Goal: Transaction & Acquisition: Download file/media

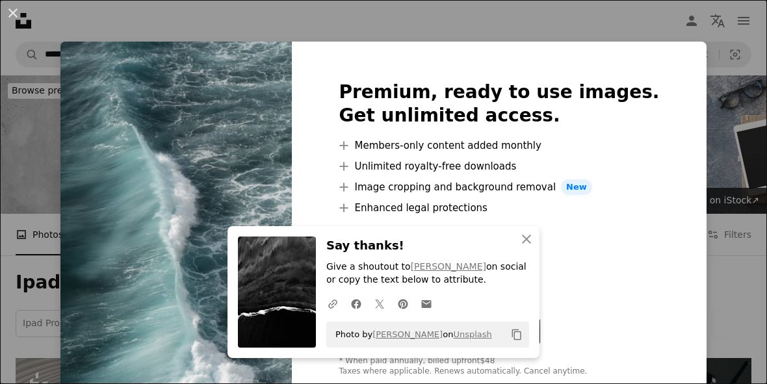
scroll to position [734, 0]
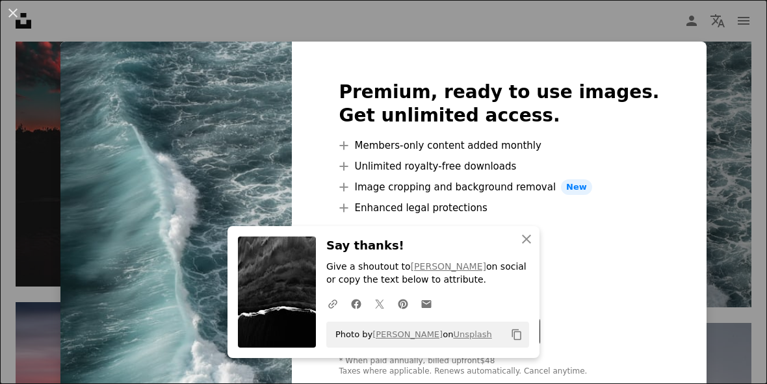
click at [662, 57] on div "Premium, ready to use images. Get unlimited access. A plus sign Members-only co…" at bounding box center [499, 229] width 414 height 375
click at [713, 104] on div "An X shape Premium, ready to use images. Get unlimited access. A plus sign Memb…" at bounding box center [383, 192] width 767 height 384
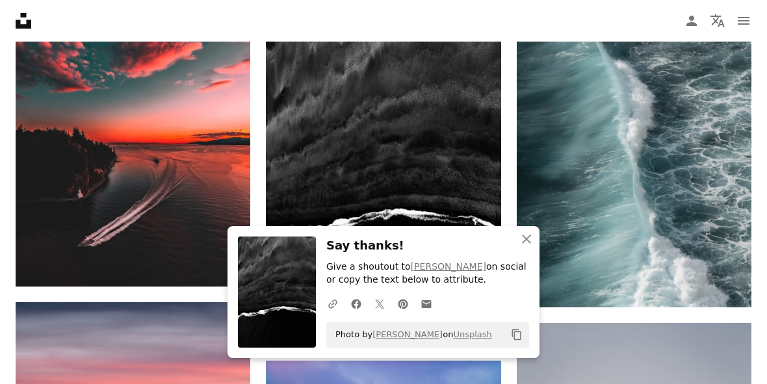
click at [522, 247] on icon "An X shape" at bounding box center [527, 240] width 16 height 16
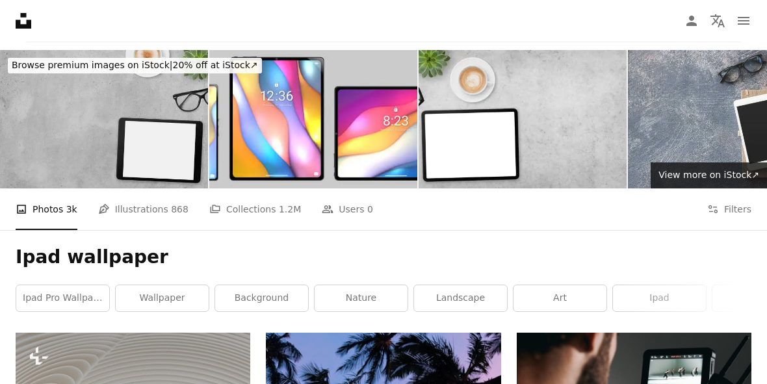
scroll to position [64, 0]
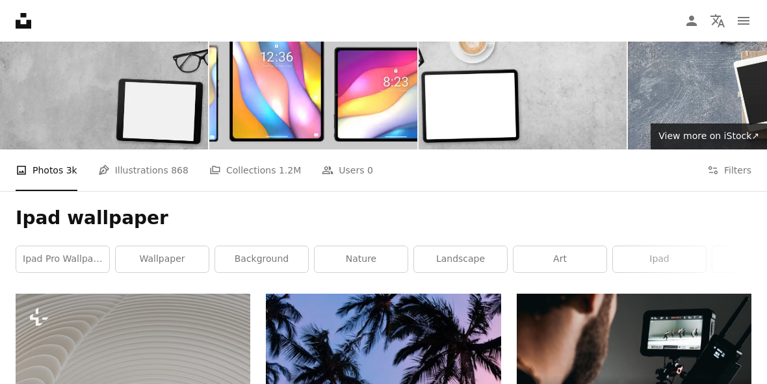
click at [166, 263] on link "wallpaper" at bounding box center [162, 259] width 93 height 26
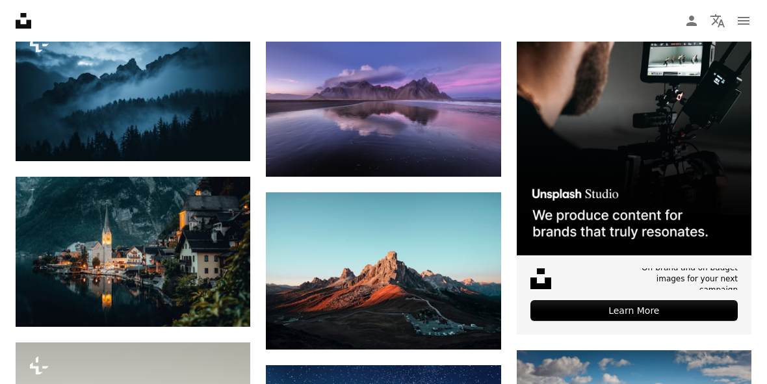
scroll to position [417, 0]
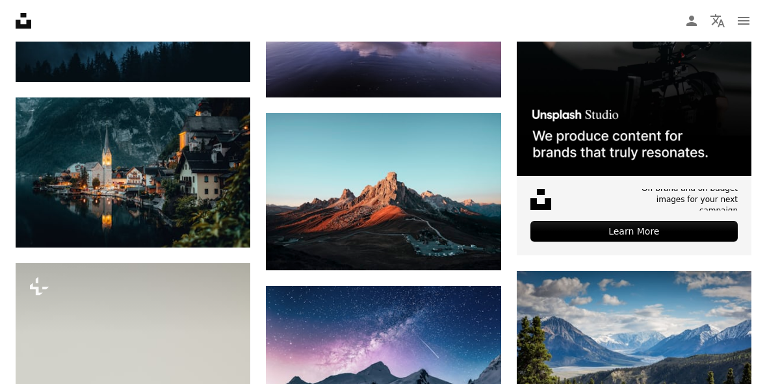
click at [230, 221] on icon "Arrow pointing down" at bounding box center [224, 224] width 10 height 16
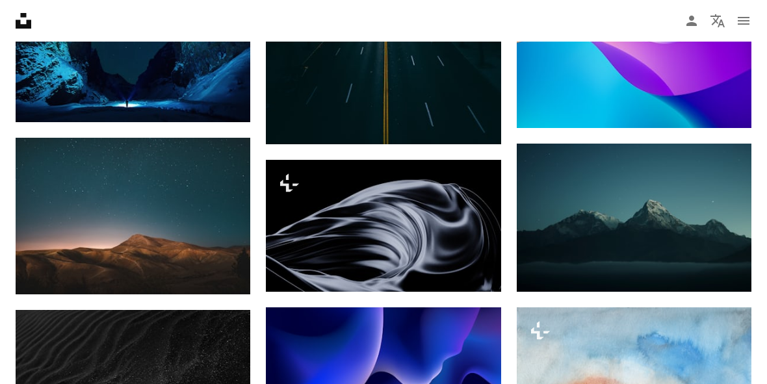
scroll to position [1238, 0]
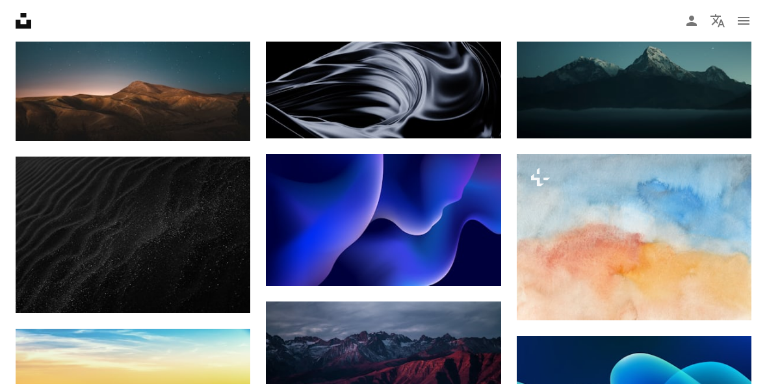
click at [223, 113] on icon "Arrow pointing down" at bounding box center [224, 117] width 10 height 16
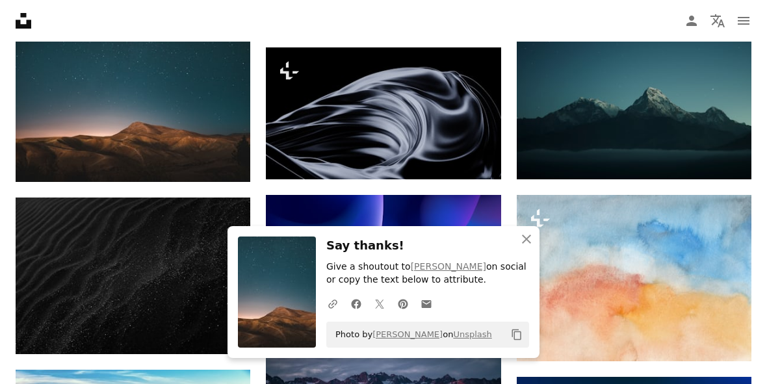
scroll to position [1184, 0]
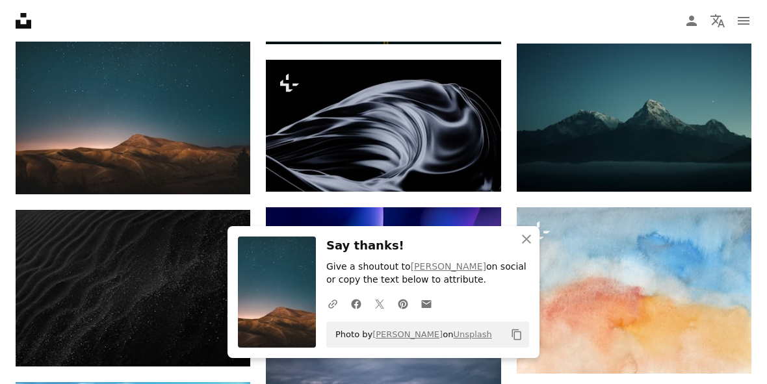
click at [527, 244] on icon "button" at bounding box center [526, 239] width 9 height 9
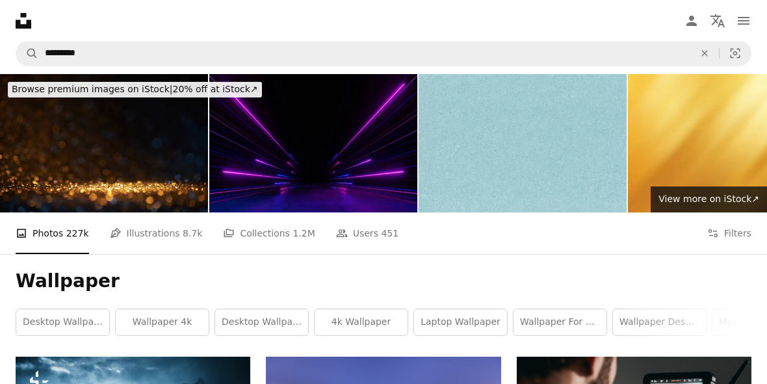
scroll to position [5, 0]
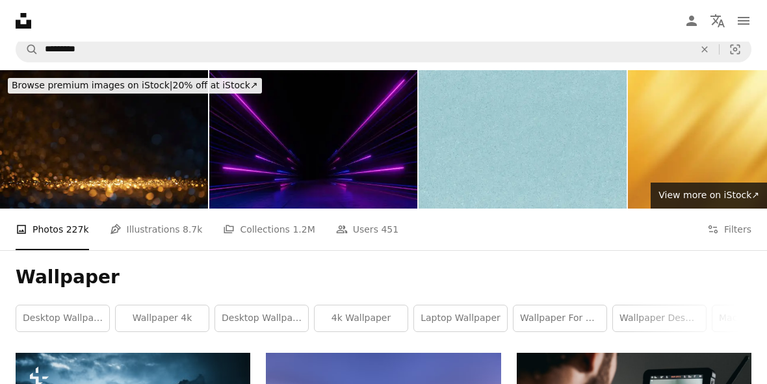
click at [575, 315] on link "wallpaper for mobile" at bounding box center [560, 319] width 93 height 26
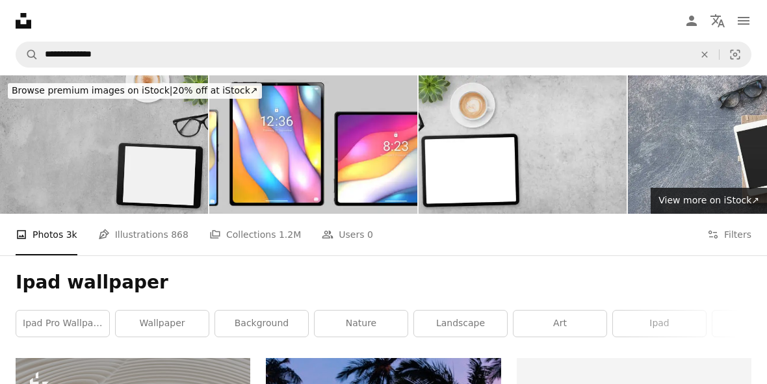
scroll to position [132, 0]
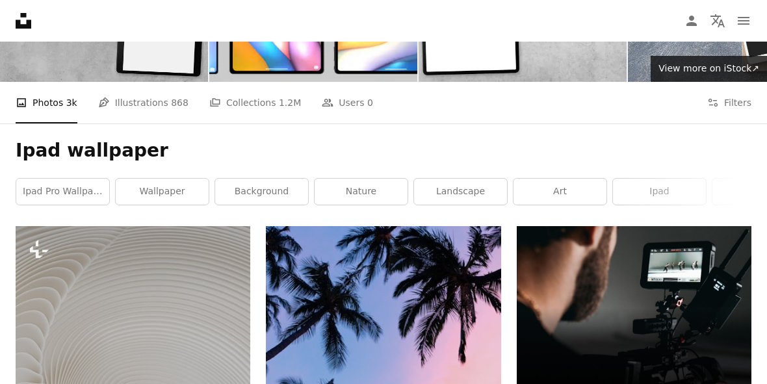
click at [73, 194] on link "ipad pro wallpaper" at bounding box center [62, 192] width 93 height 26
